Goal: Check status: Check status

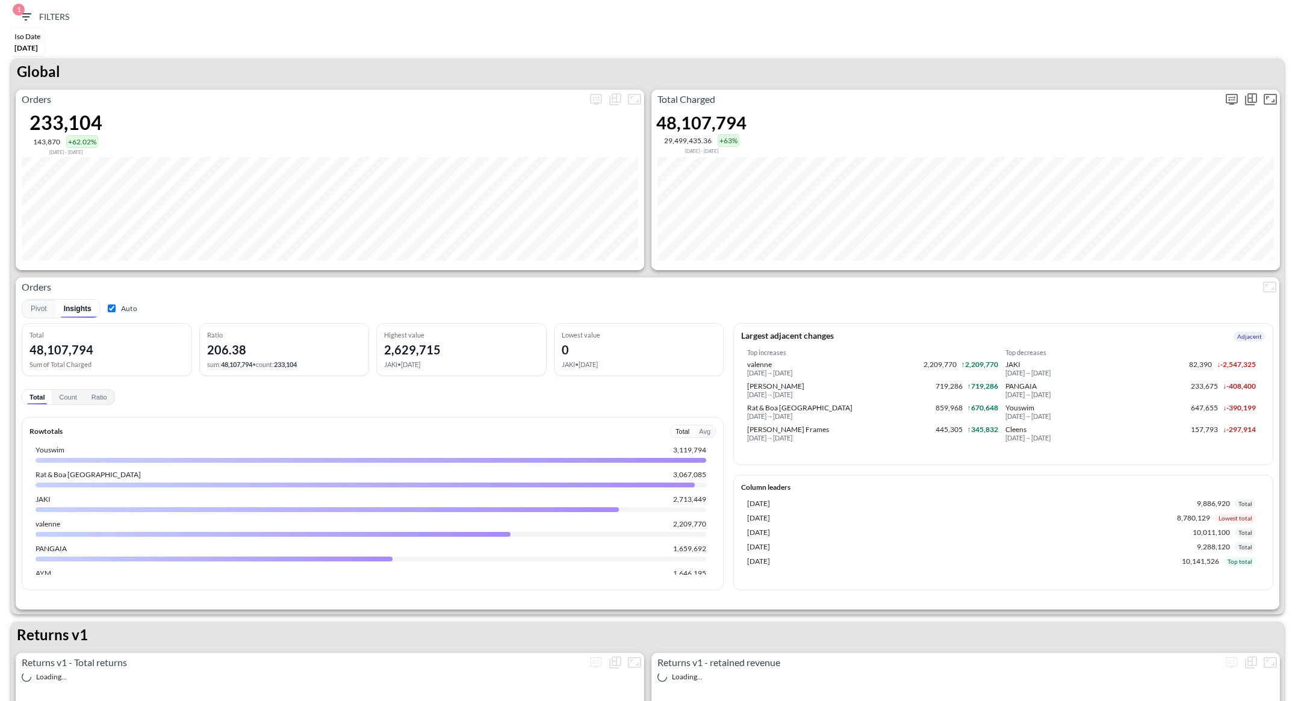
click at [1233, 99] on icon "more" at bounding box center [1231, 98] width 7 height 5
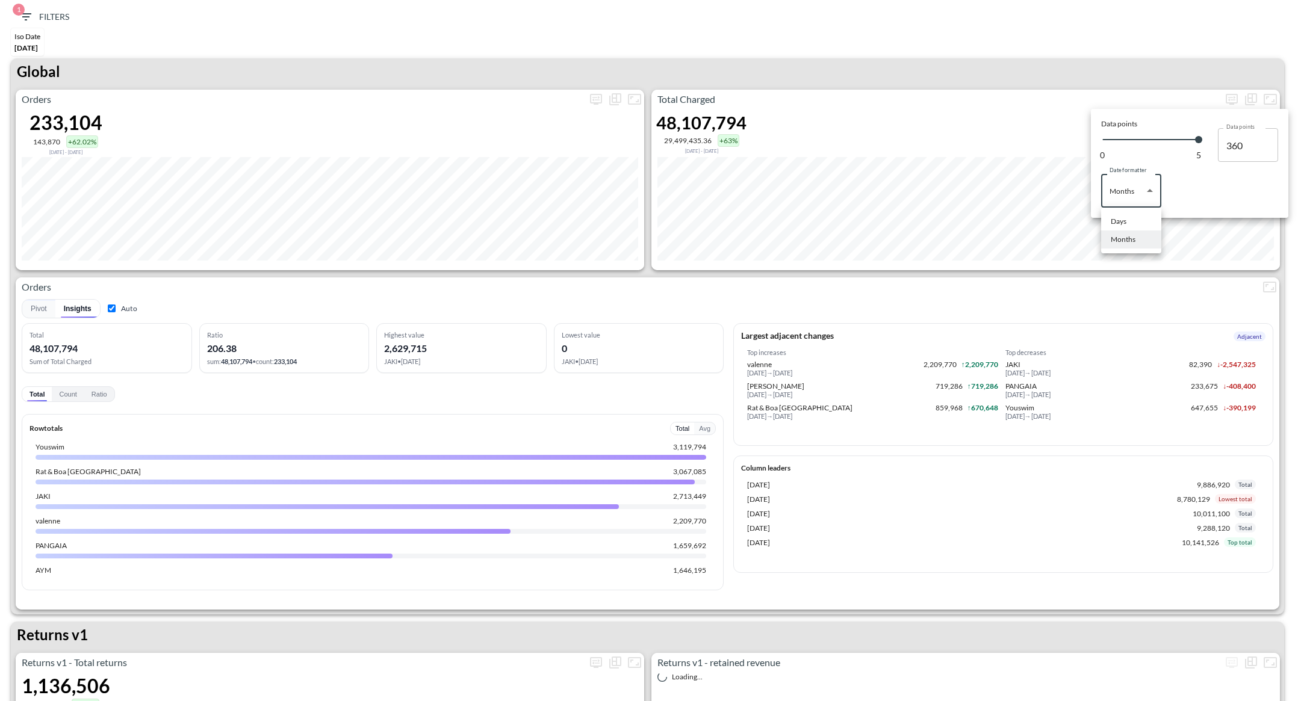
click at [1141, 185] on body "BI.P.EYE, Interactive Analytics Dashboards 1 Filters Iso Date [DATE] Global Ord…" at bounding box center [649, 350] width 1298 height 701
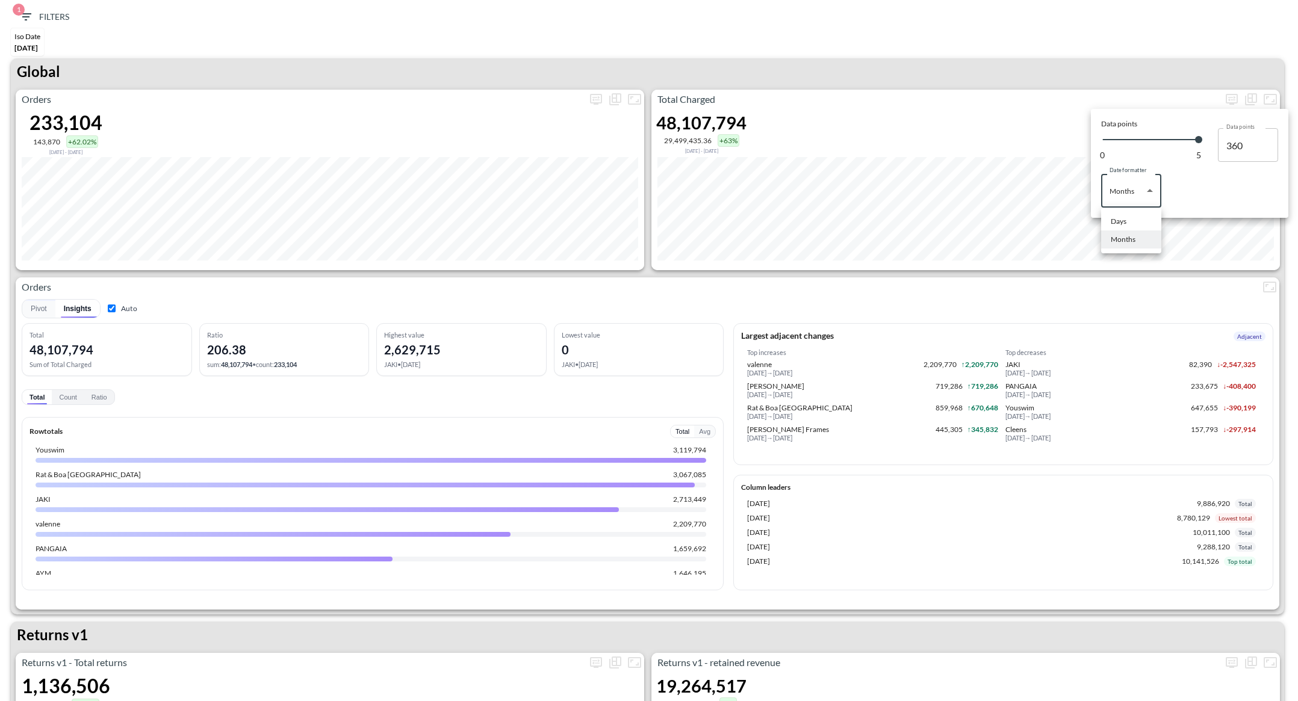
click at [1133, 219] on li "Days" at bounding box center [1131, 221] width 60 height 18
type input "Days"
click at [961, 78] on div at bounding box center [649, 350] width 1298 height 701
type input "146"
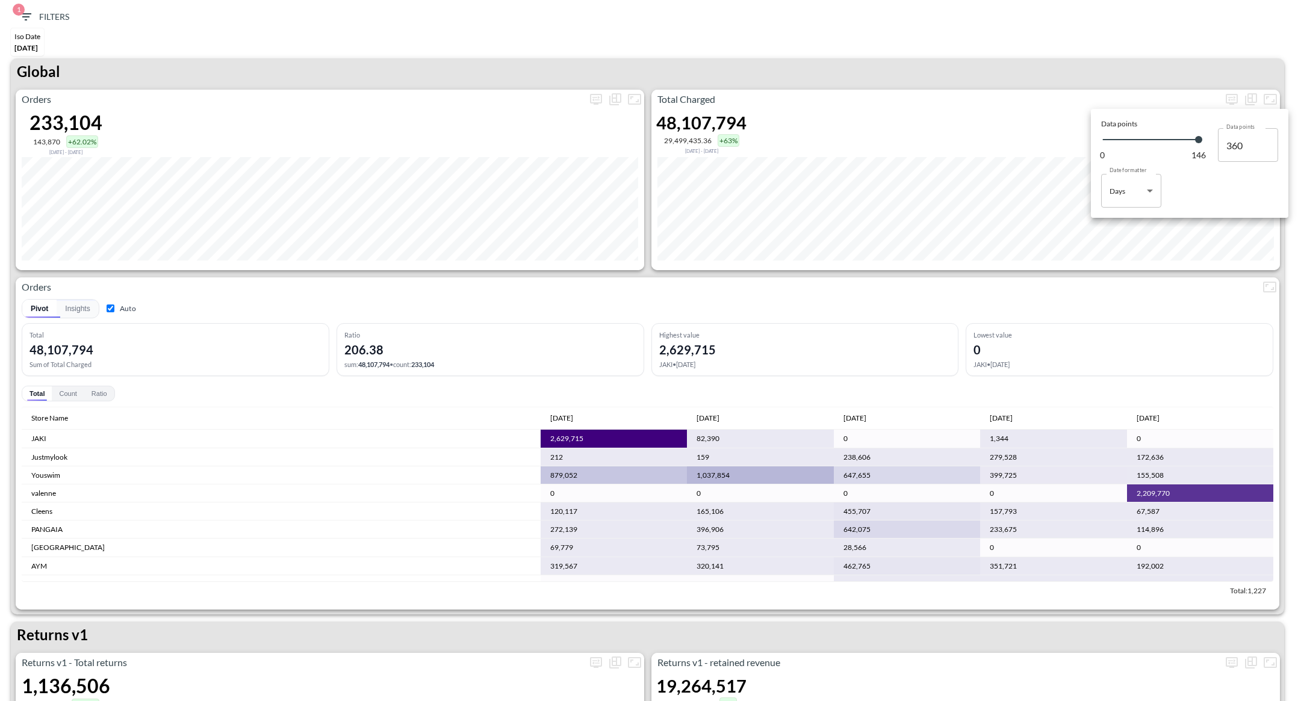
click at [1074, 108] on div at bounding box center [649, 350] width 1298 height 701
